Goal: Navigation & Orientation: Find specific page/section

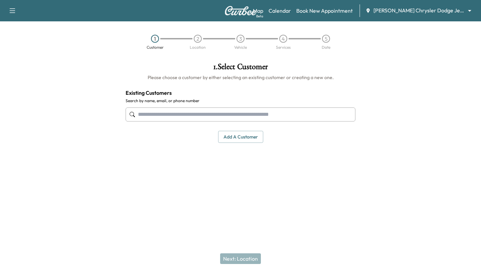
click at [413, 14] on body "Support Log Out Map Beta Calendar Book New Appointment [PERSON_NAME] Chrysler D…" at bounding box center [240, 136] width 481 height 272
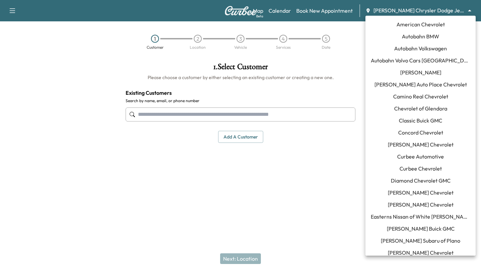
scroll to position [321, 0]
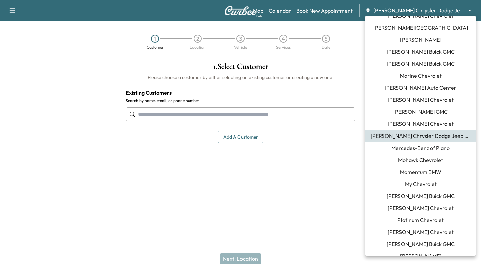
click at [404, 176] on li "Momentum BMW" at bounding box center [420, 172] width 110 height 12
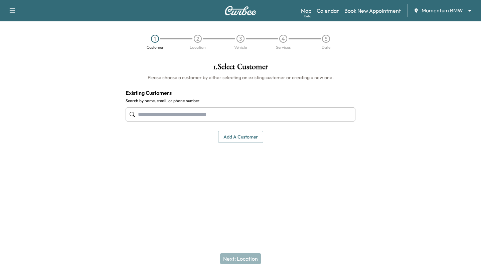
click at [303, 9] on link "Map Beta" at bounding box center [306, 11] width 10 height 8
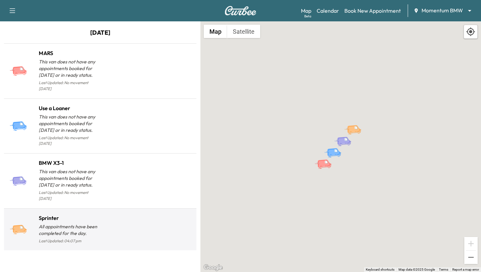
click at [49, 223] on p "All appointments have been completed for the day." at bounding box center [69, 229] width 61 height 13
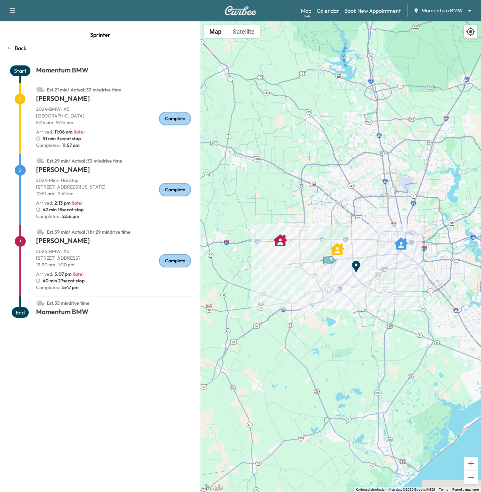
click at [99, 272] on div "Sprinter Back Start Momentum BMW Est. 21 min / Actual : 33 min drive time 1 [PE…" at bounding box center [100, 256] width 200 height 471
drag, startPoint x: 61, startPoint y: 287, endPoint x: 77, endPoint y: 288, distance: 15.4
click at [77, 272] on span "5:47 pm" at bounding box center [70, 287] width 18 height 7
